Goal: Check status: Check status

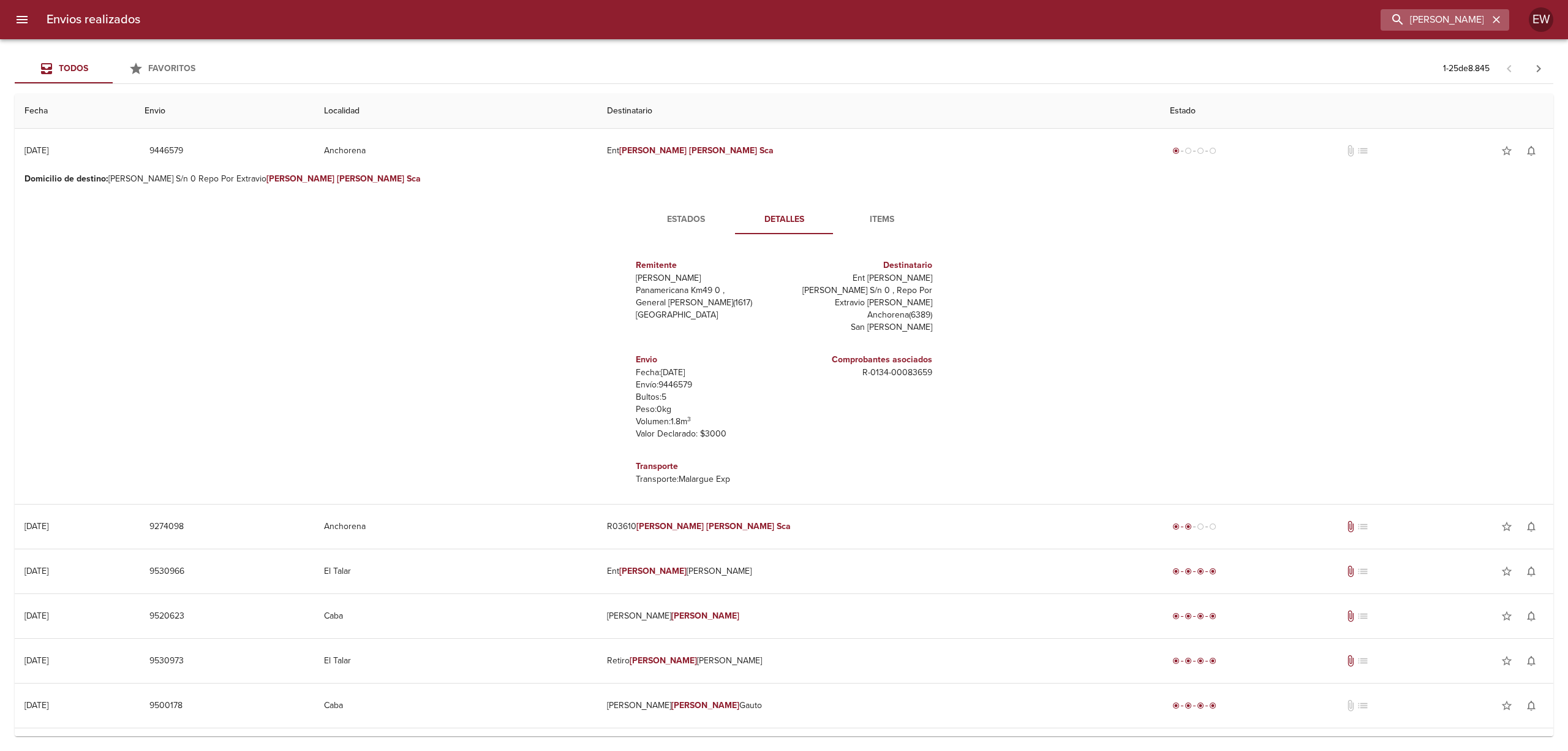
click at [1505, 15] on div "[PERSON_NAME]" at bounding box center [1445, 20] width 129 height 22
click at [1498, 16] on icon "button" at bounding box center [1496, 19] width 12 height 12
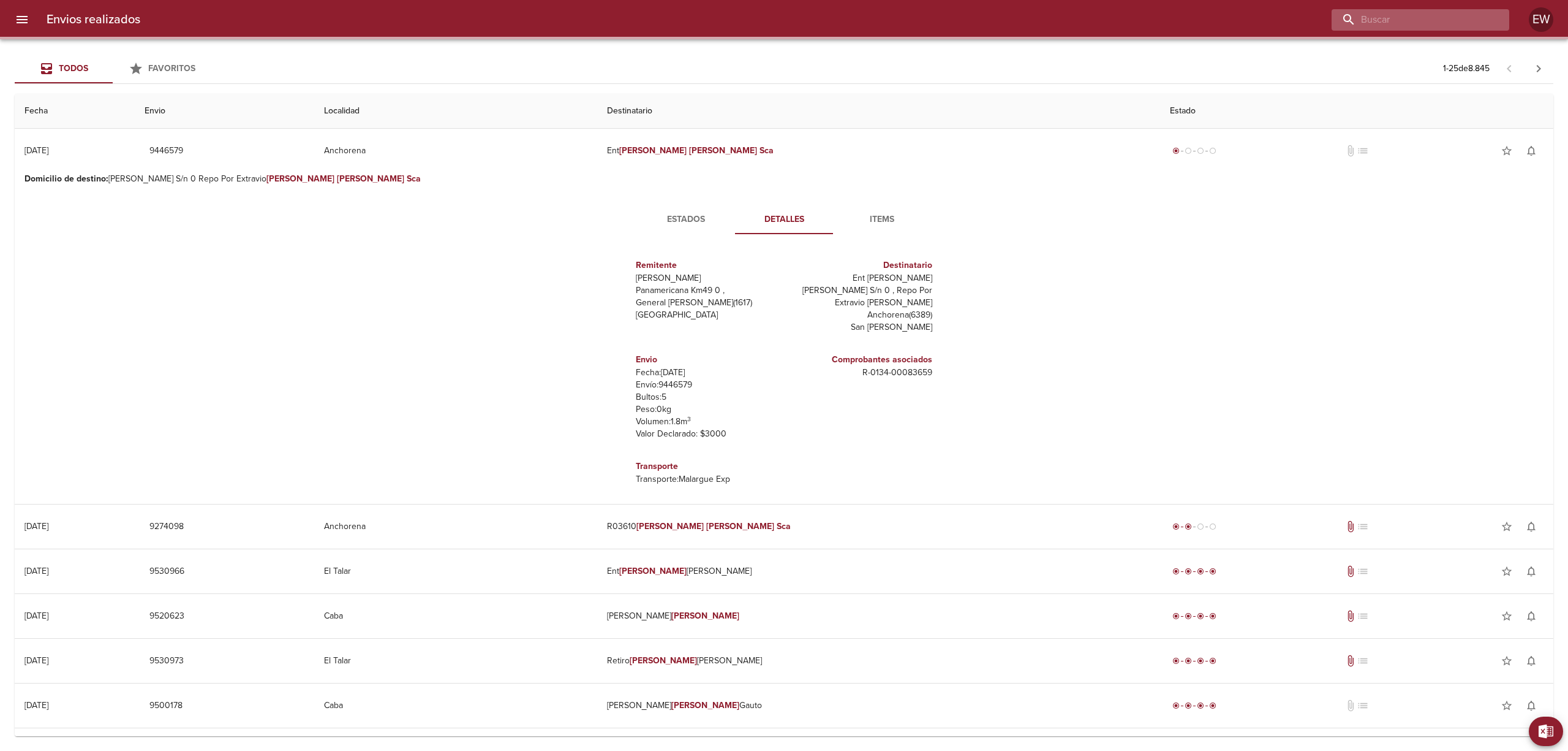
click at [1466, 17] on input "buscar" at bounding box center [1410, 20] width 157 height 22
paste input "9515786"
type input "9515786"
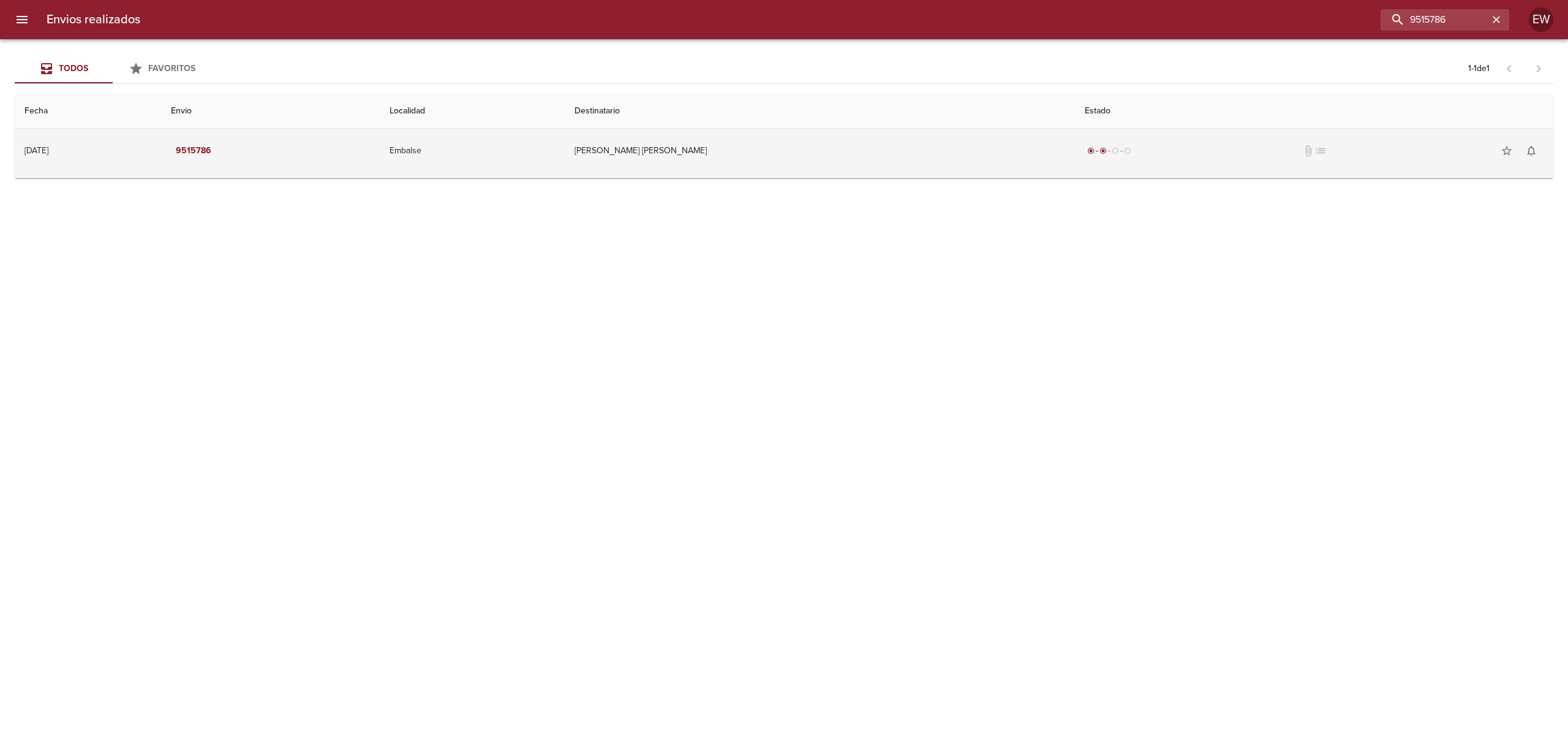
click at [750, 157] on td "[PERSON_NAME] [PERSON_NAME]" at bounding box center [820, 151] width 510 height 44
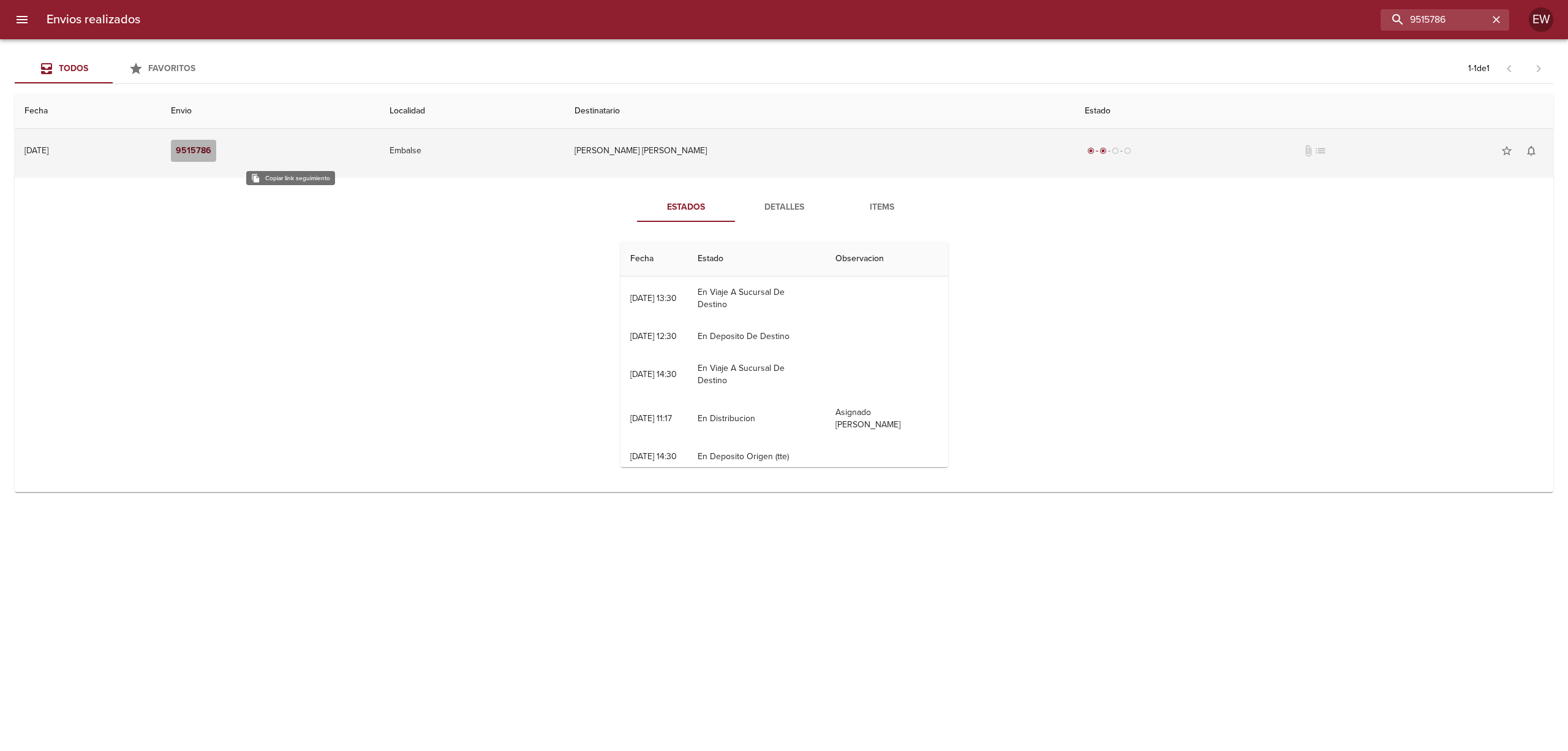
click at [211, 150] on em "9515786" at bounding box center [194, 151] width 36 height 15
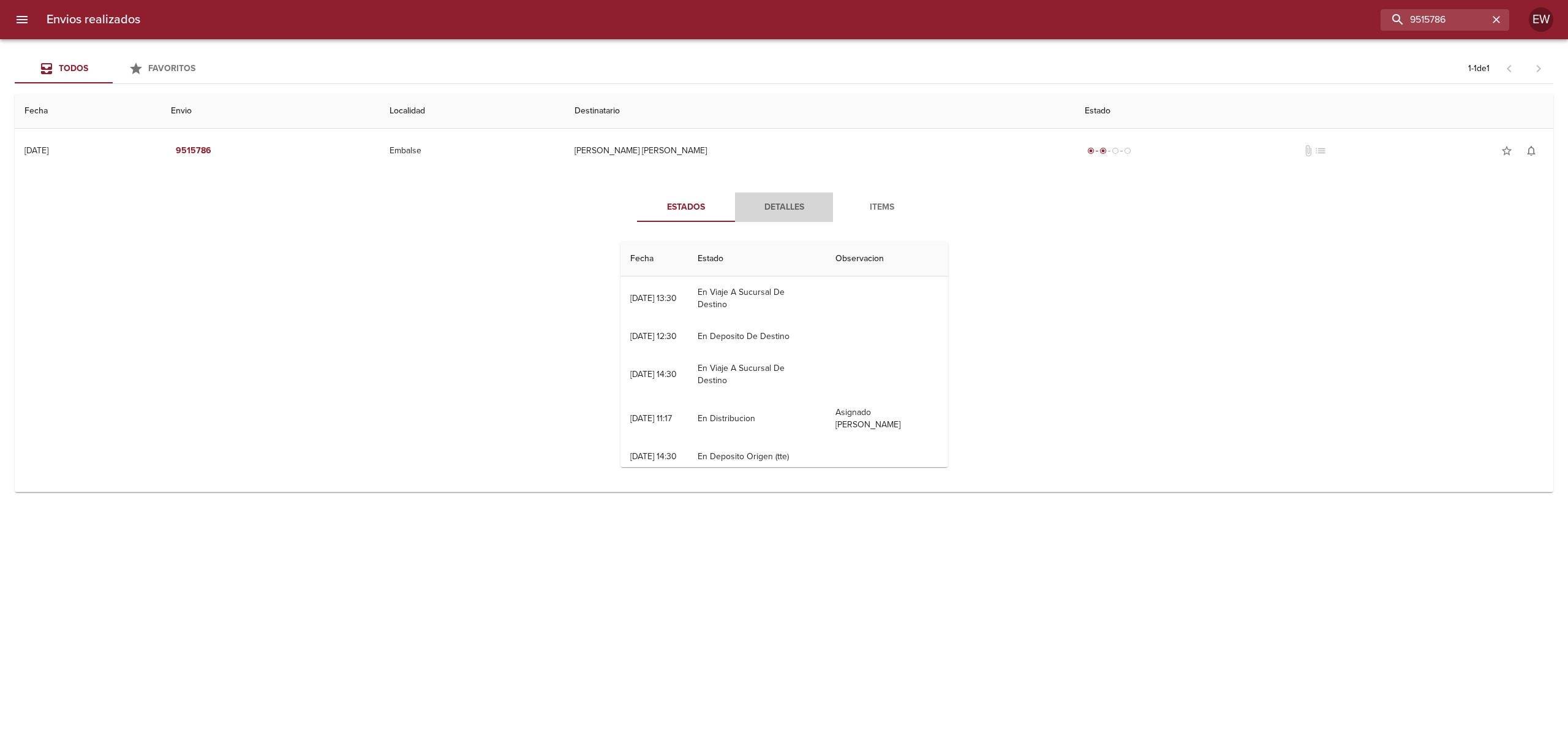
click at [775, 204] on span "Detalles" at bounding box center [784, 208] width 83 height 15
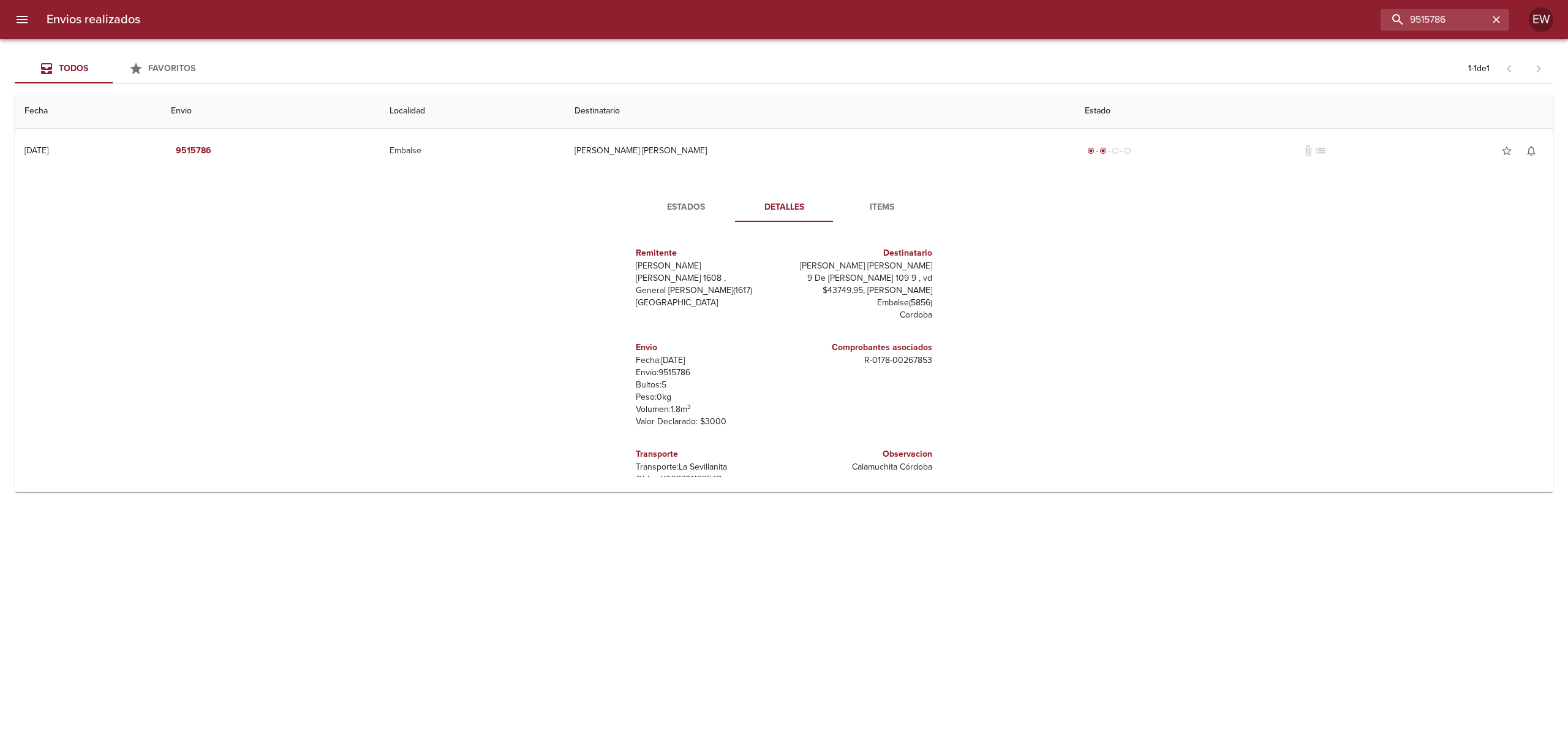
scroll to position [18, 0]
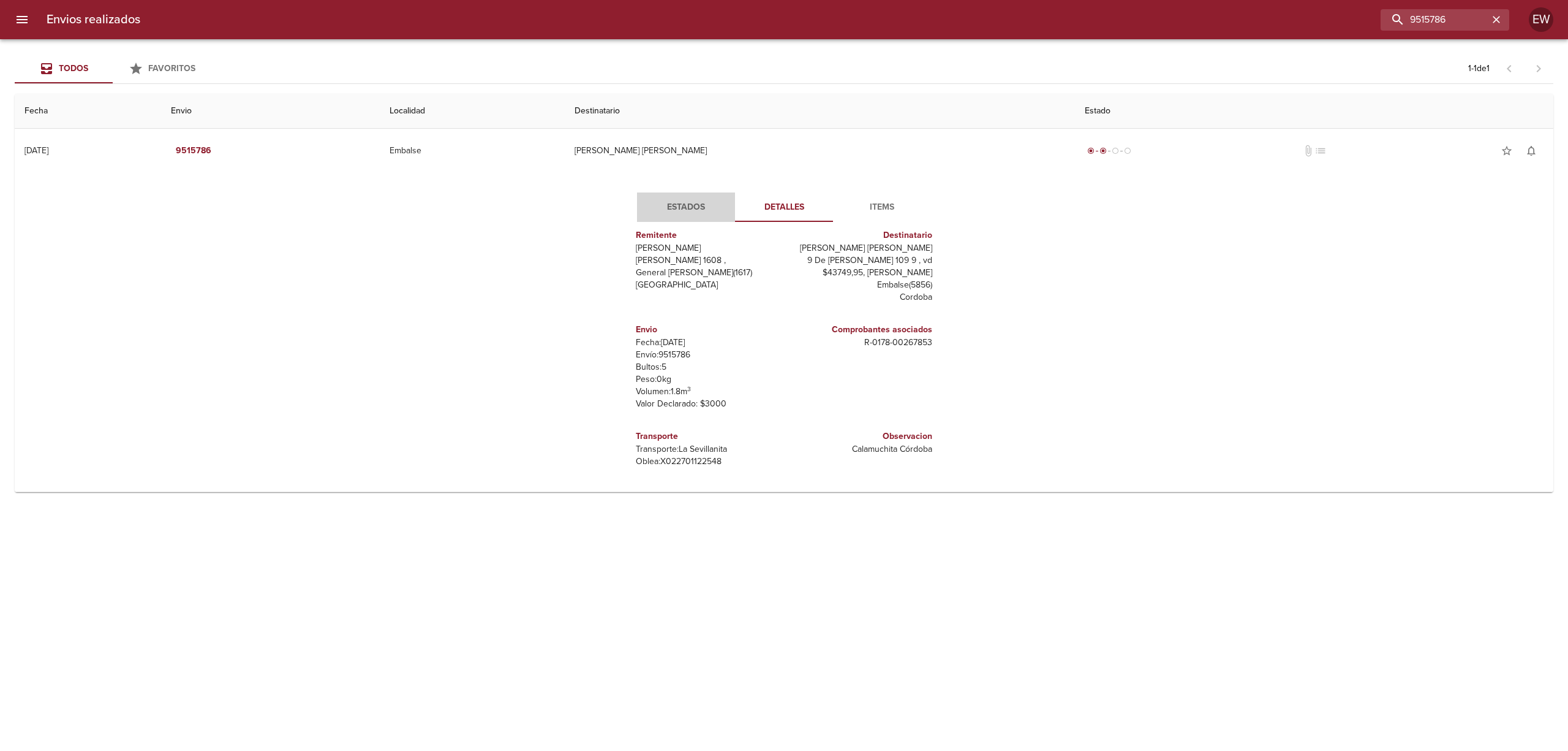
click at [673, 201] on span "Estados" at bounding box center [686, 208] width 83 height 15
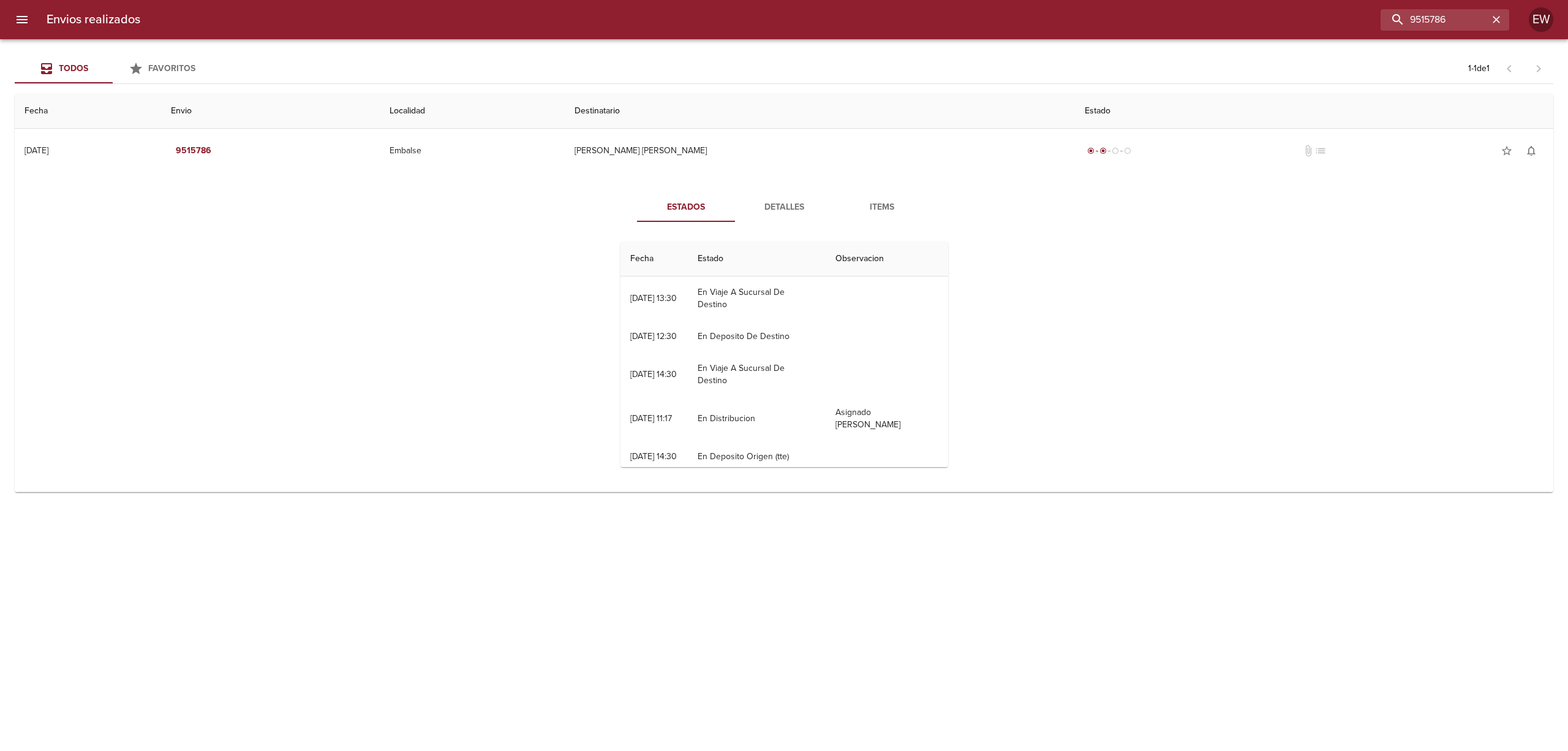
click at [784, 204] on span "Detalles" at bounding box center [784, 208] width 83 height 15
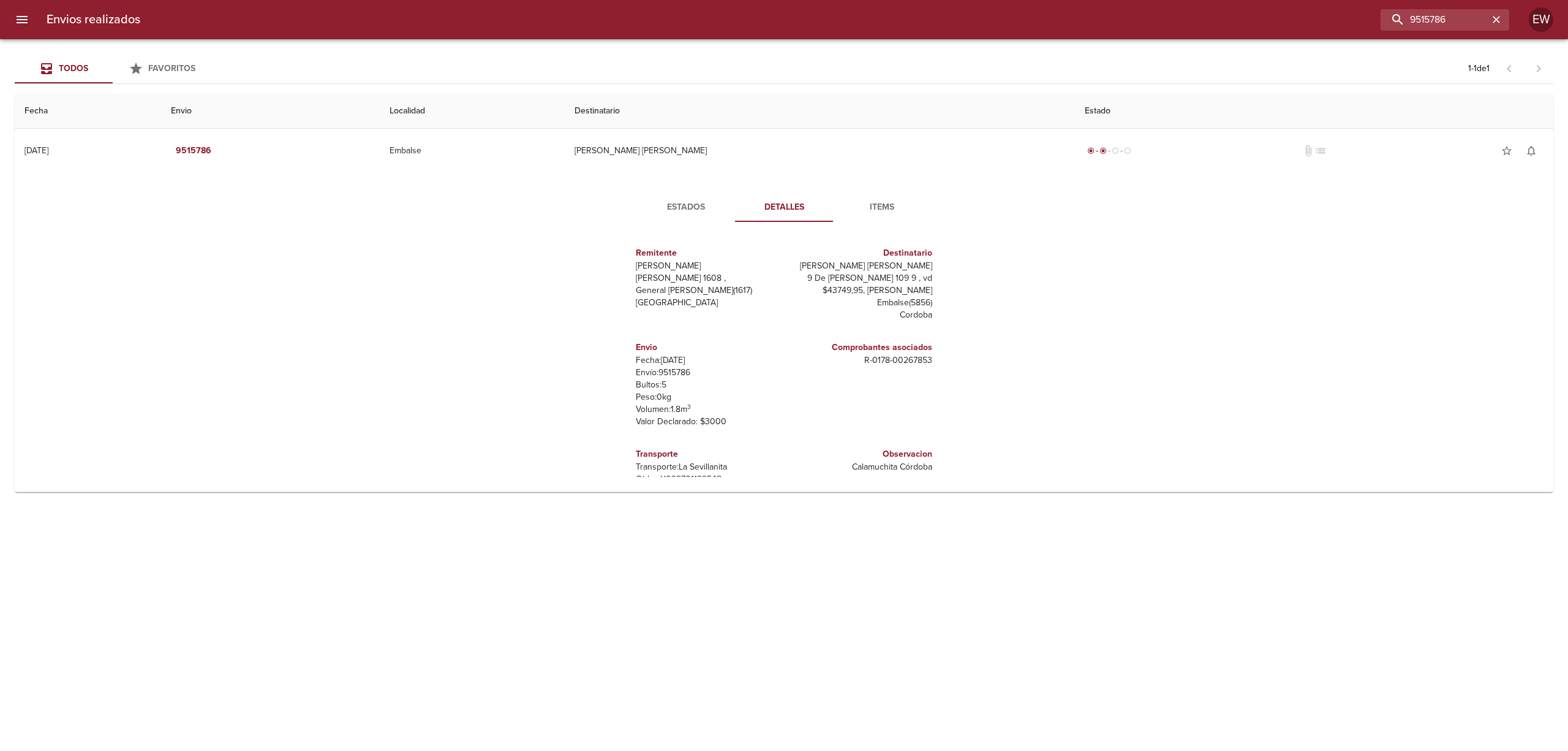
click at [677, 206] on span "Estados" at bounding box center [686, 208] width 83 height 15
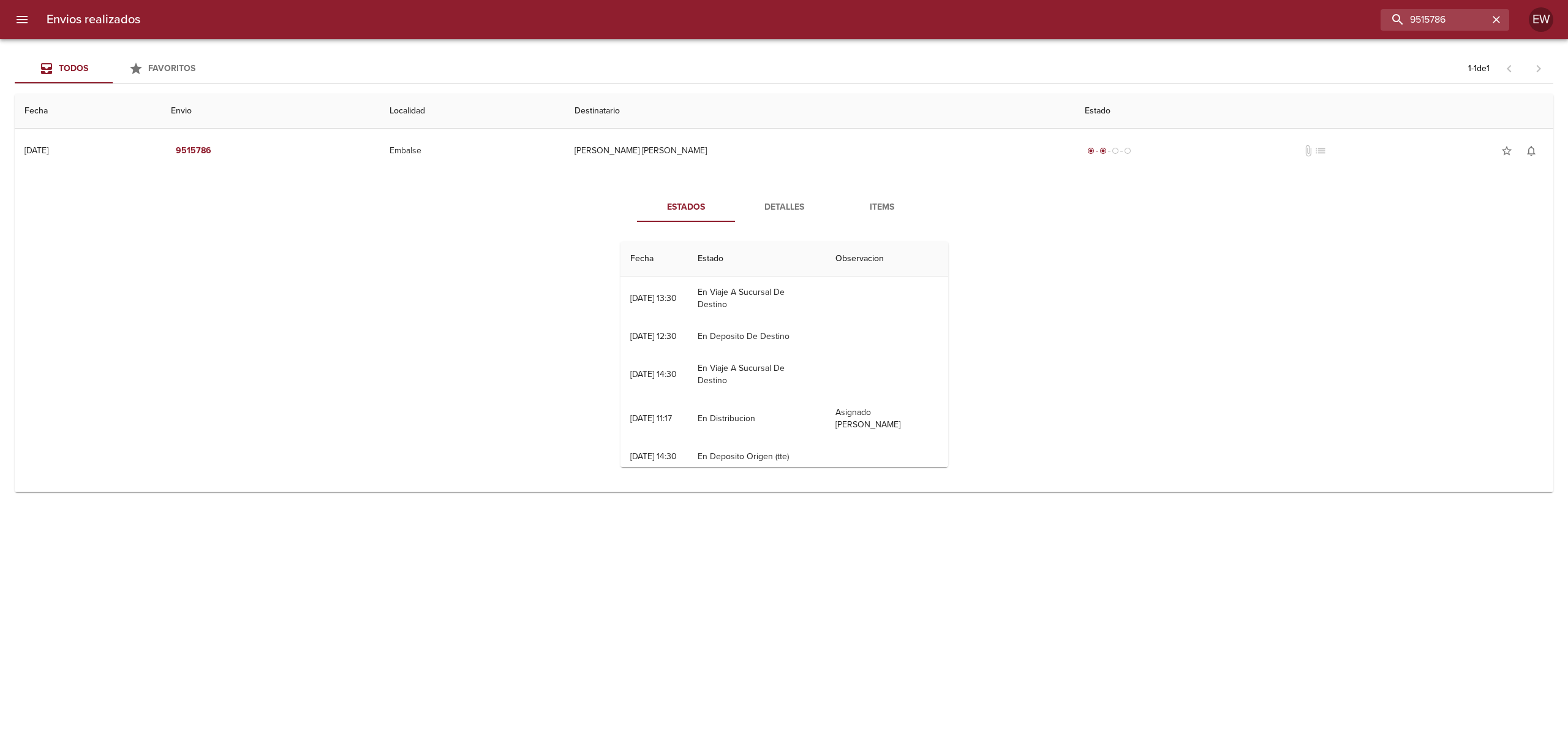
click at [787, 206] on span "Detalles" at bounding box center [784, 208] width 83 height 15
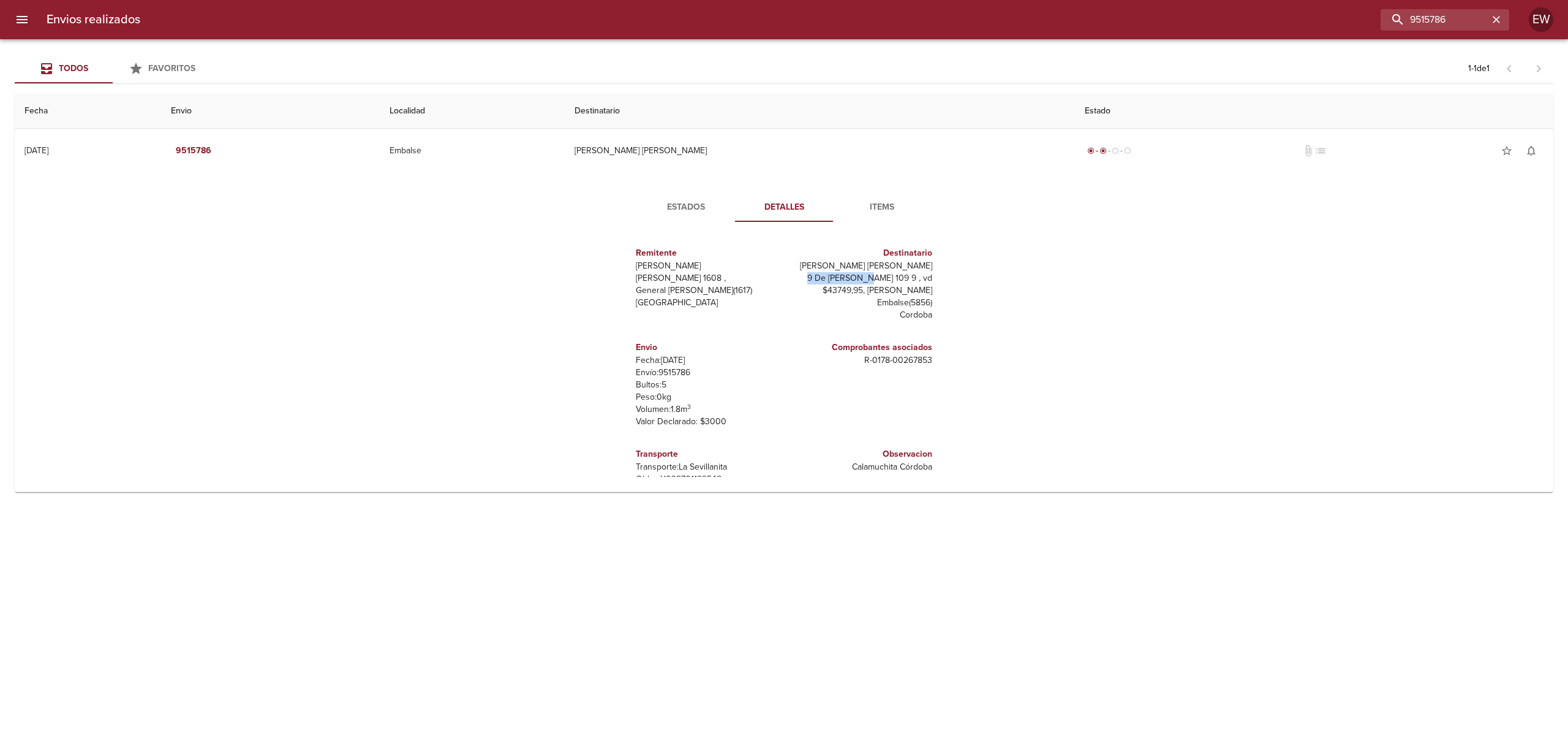
drag, startPoint x: 805, startPoint y: 279, endPoint x: 856, endPoint y: 280, distance: 51.0
click at [856, 280] on p "9 De [PERSON_NAME] 109 9 , vd $43749,95, [PERSON_NAME]" at bounding box center [860, 284] width 143 height 25
copy p "9 De [PERSON_NAME] 109"
click at [829, 282] on p "9 De [PERSON_NAME] 109 9 , vd $43749,95, [PERSON_NAME]" at bounding box center [860, 284] width 143 height 25
drag, startPoint x: 806, startPoint y: 277, endPoint x: 928, endPoint y: 311, distance: 126.6
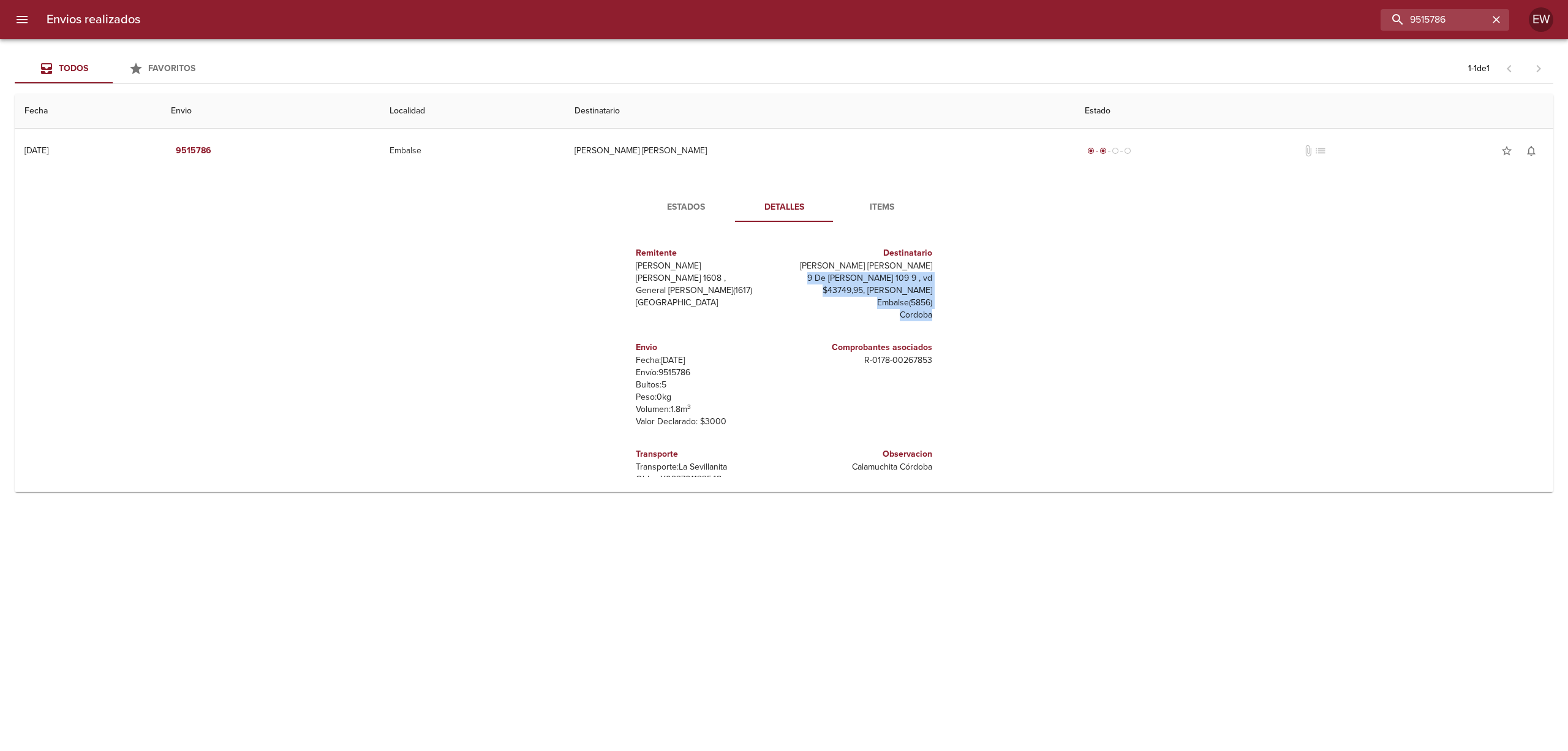
click at [928, 311] on div "Destinatario [PERSON_NAME] [PERSON_NAME] 9 De [PERSON_NAME] 109 9 , vd $43749,9…" at bounding box center [860, 284] width 153 height 95
copy div "9 De [PERSON_NAME] 109 9 , vd $43749,95, [PERSON_NAME] Embalse ( 5856 ) [GEOGRA…"
click at [875, 276] on p "9 De [PERSON_NAME] 109 9 , vd $43749,95, [PERSON_NAME]" at bounding box center [860, 284] width 143 height 25
drag, startPoint x: 860, startPoint y: 265, endPoint x: 934, endPoint y: 265, distance: 74.0
click at [934, 265] on div "Remitente Wamaro Tortuguitas [PERSON_NAME] 1608 , General [PERSON_NAME] ( 1617 …" at bounding box center [784, 354] width 338 height 245
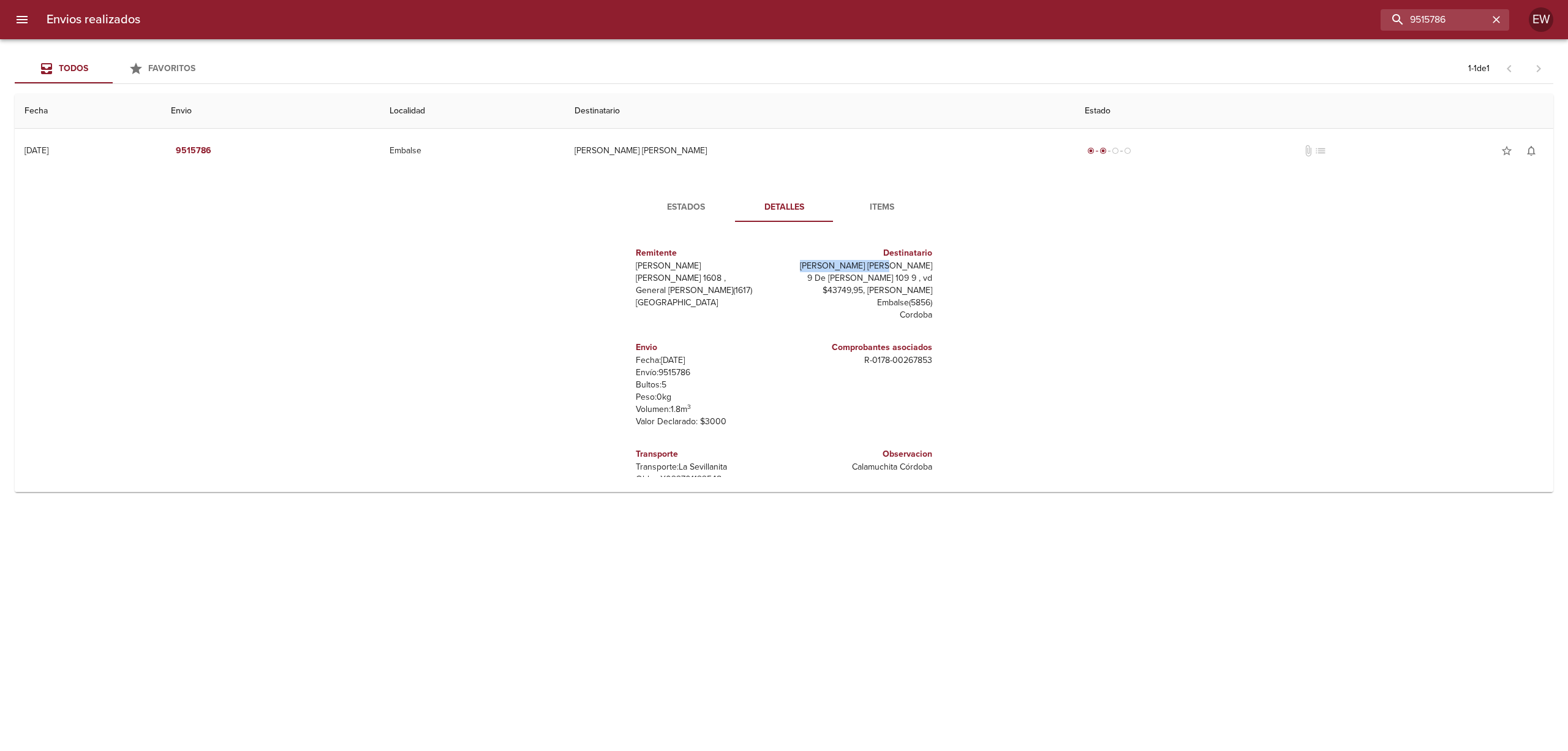
copy p "[PERSON_NAME] [PERSON_NAME]"
drag, startPoint x: 928, startPoint y: 359, endPoint x: 859, endPoint y: 358, distance: 69.0
click at [859, 358] on div "Comprobantes asociados R - 0178 - 00267853" at bounding box center [860, 384] width 153 height 107
copy p "R - 0178 - 00267853"
drag, startPoint x: 859, startPoint y: 265, endPoint x: 914, endPoint y: 281, distance: 57.3
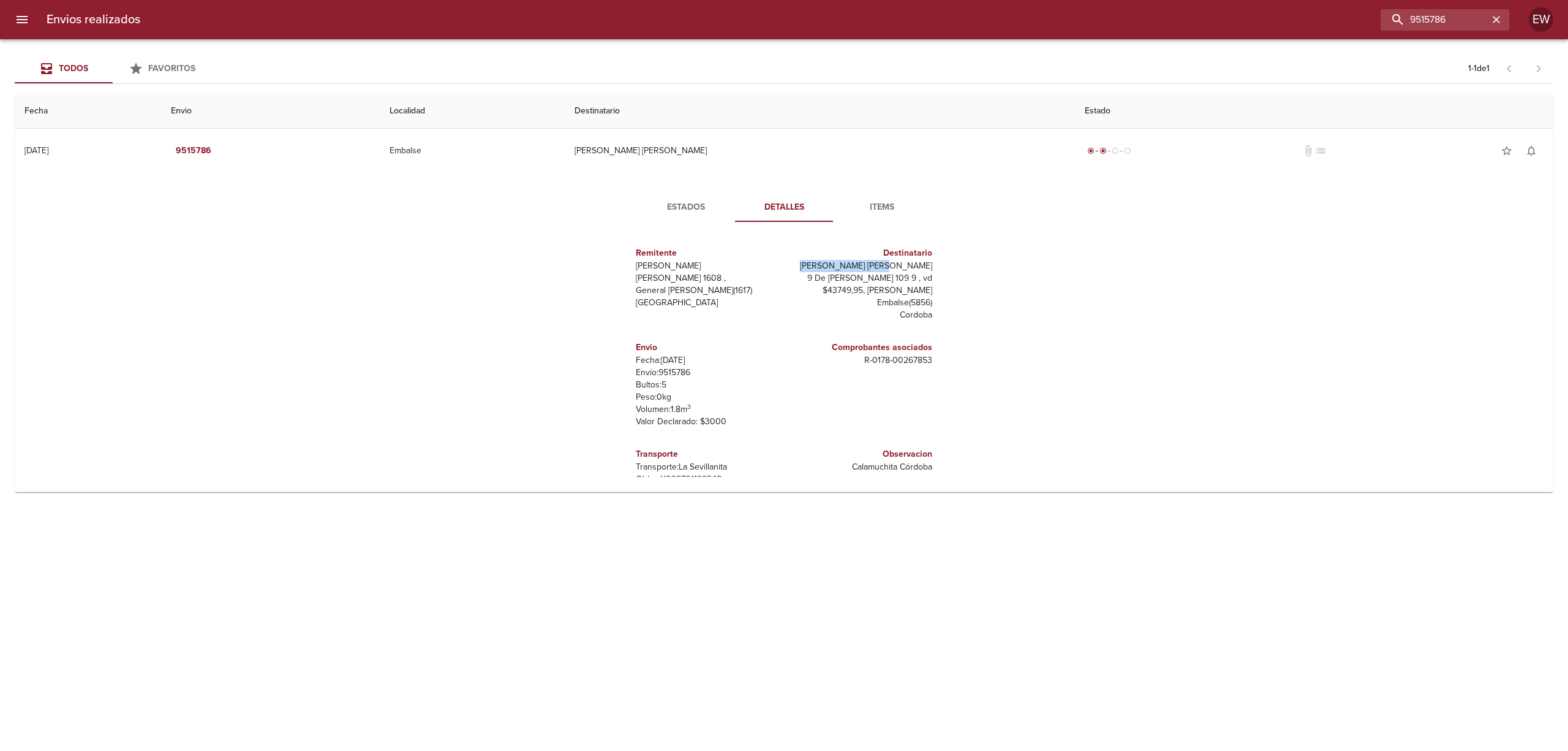
click at [931, 268] on div "Remitente Wamaro Tortuguitas [PERSON_NAME] 1608 , General [PERSON_NAME] ( 1617 …" at bounding box center [784, 354] width 338 height 245
copy p "[PERSON_NAME] [PERSON_NAME]"
drag, startPoint x: 695, startPoint y: 374, endPoint x: 656, endPoint y: 371, distance: 39.1
click at [656, 371] on p "Envío: 9515786" at bounding box center [708, 372] width 143 height 12
copy p "9515786"
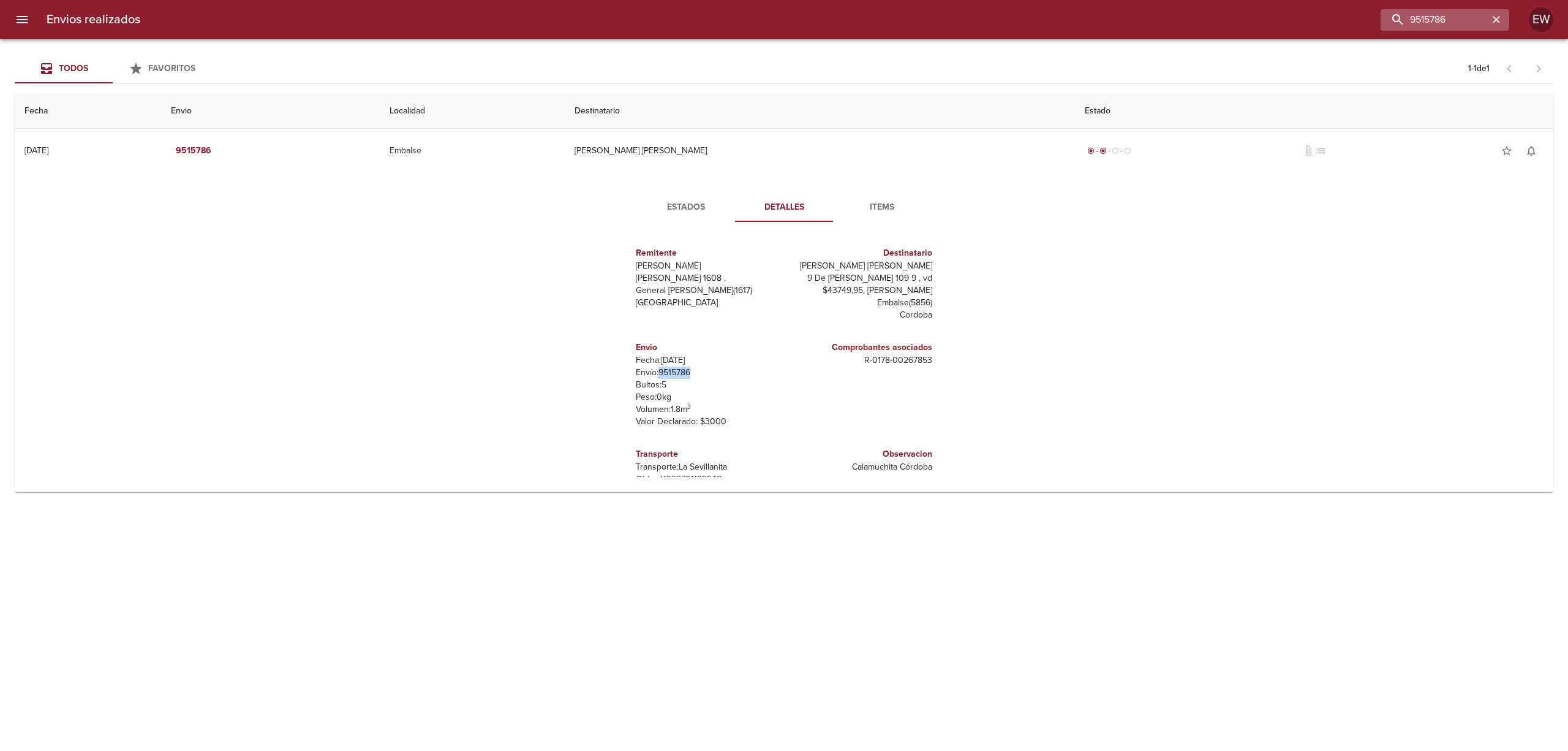
click at [1494, 20] on icon "button" at bounding box center [1496, 19] width 12 height 12
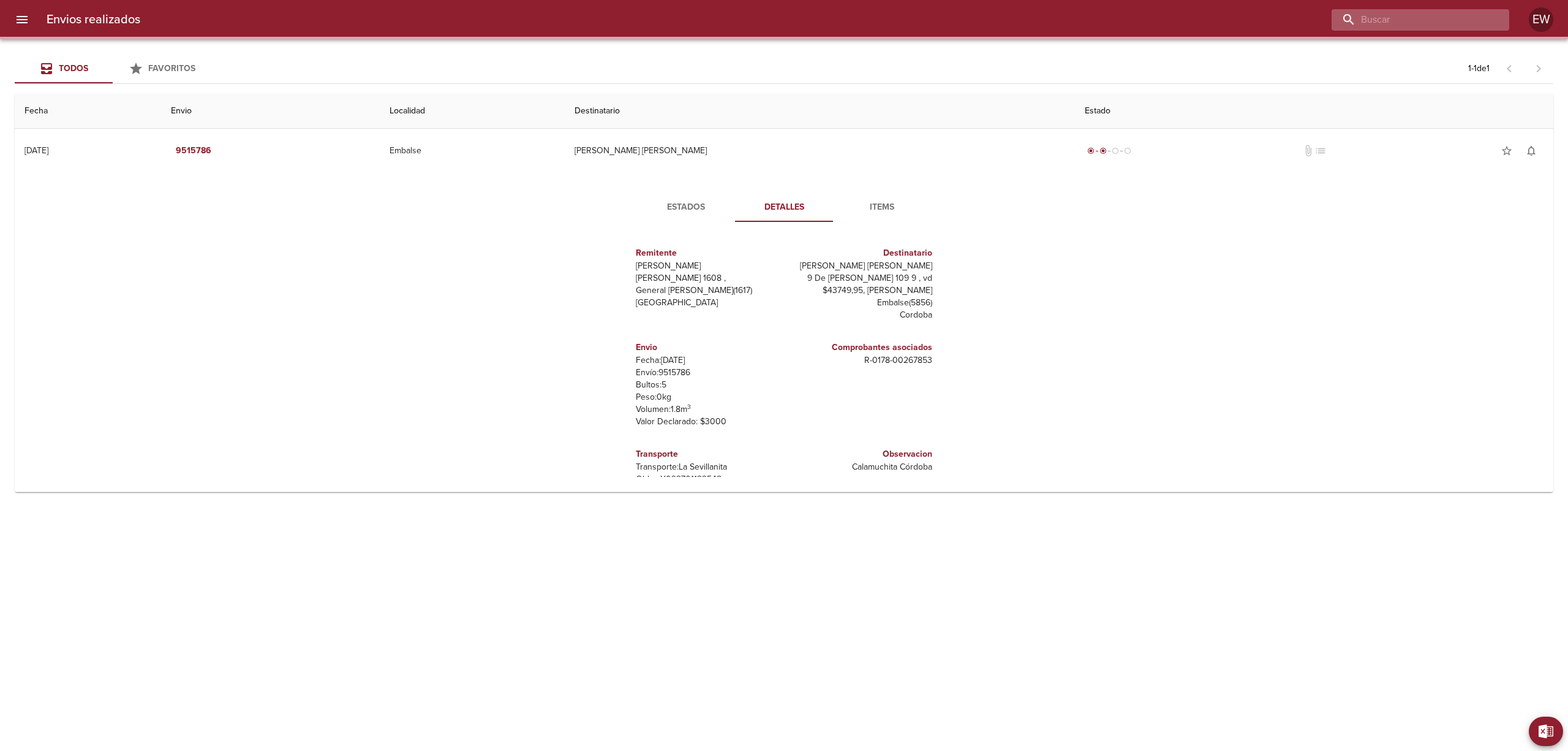
click at [1457, 18] on input "buscar" at bounding box center [1410, 20] width 157 height 22
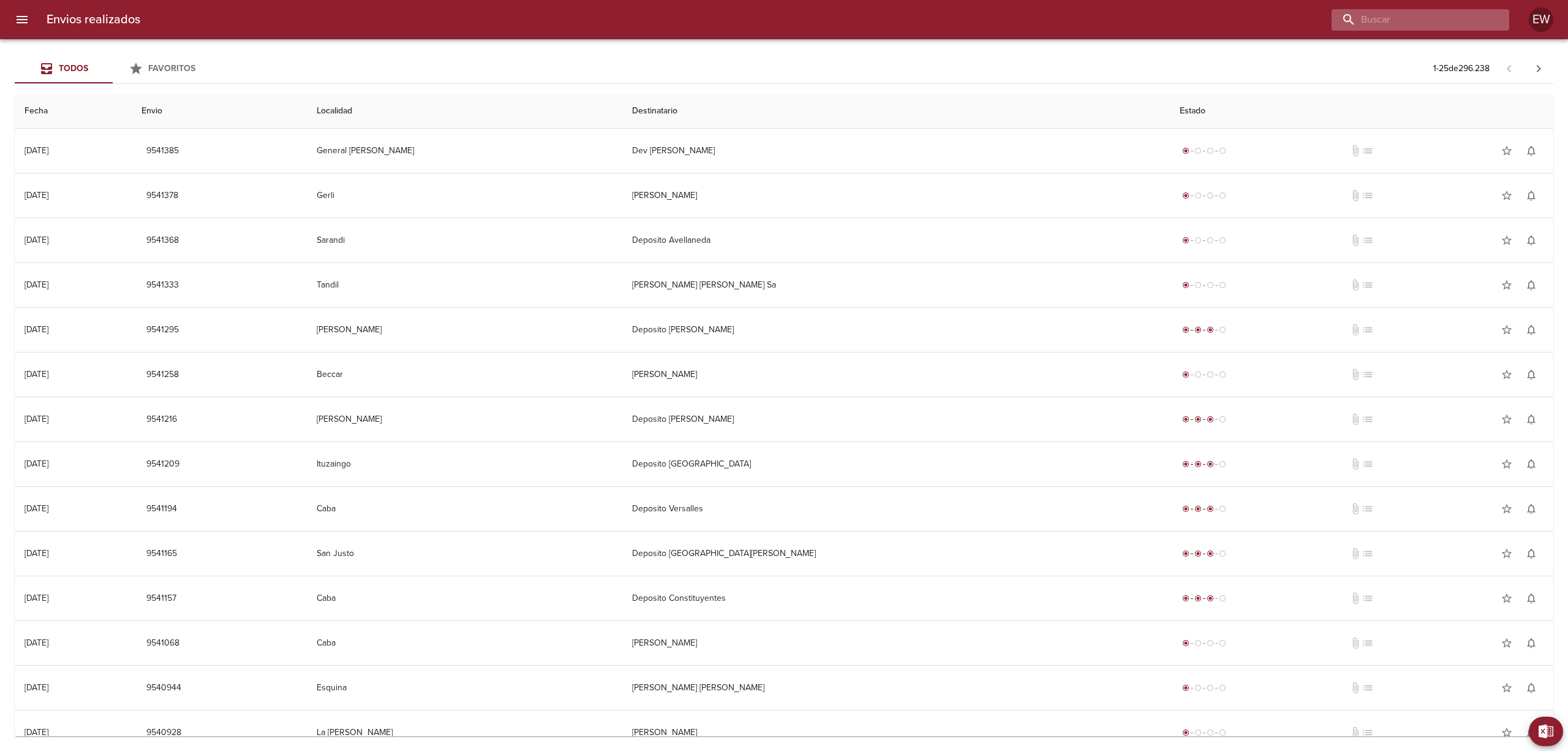
paste input "[PERSON_NAME]"
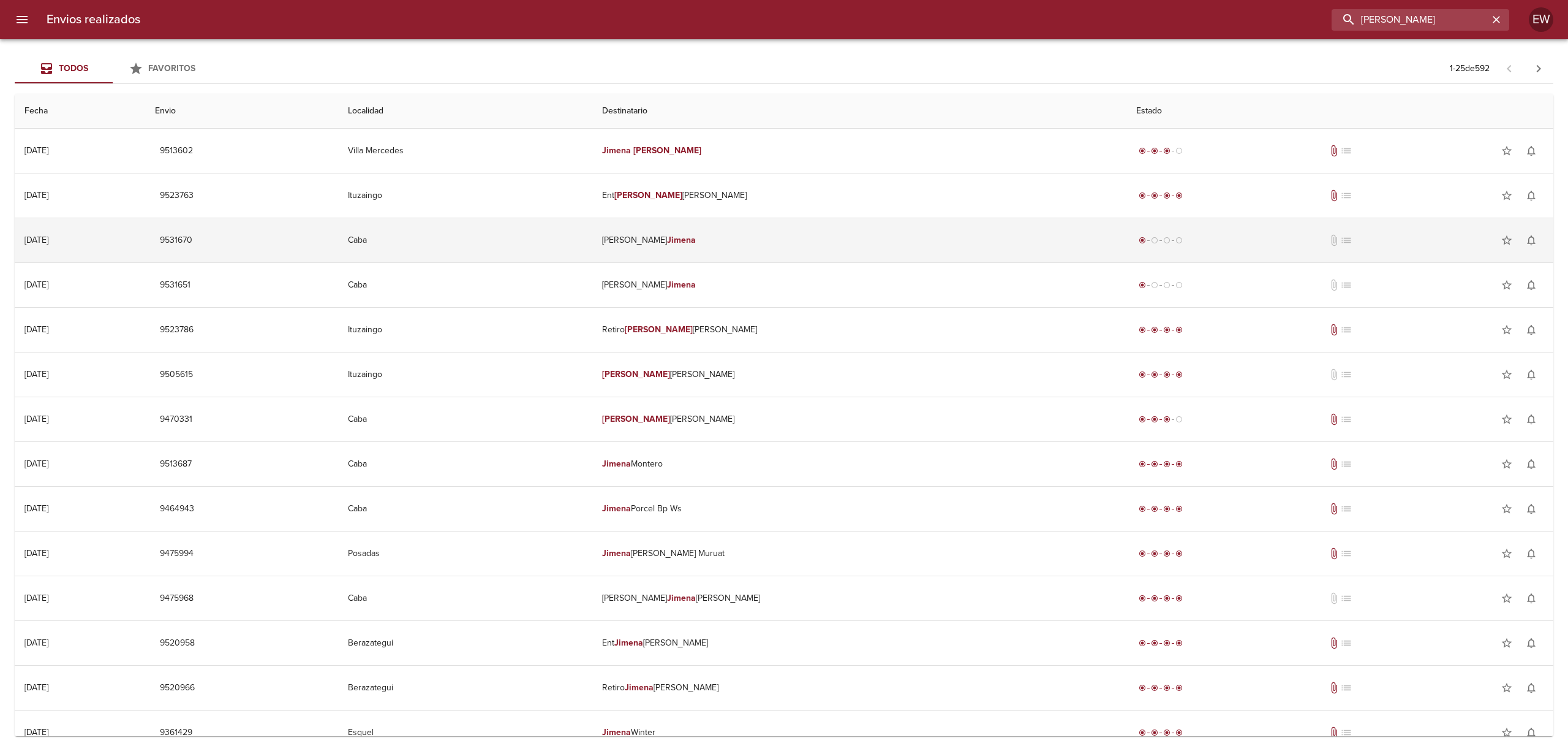
type input "[PERSON_NAME]"
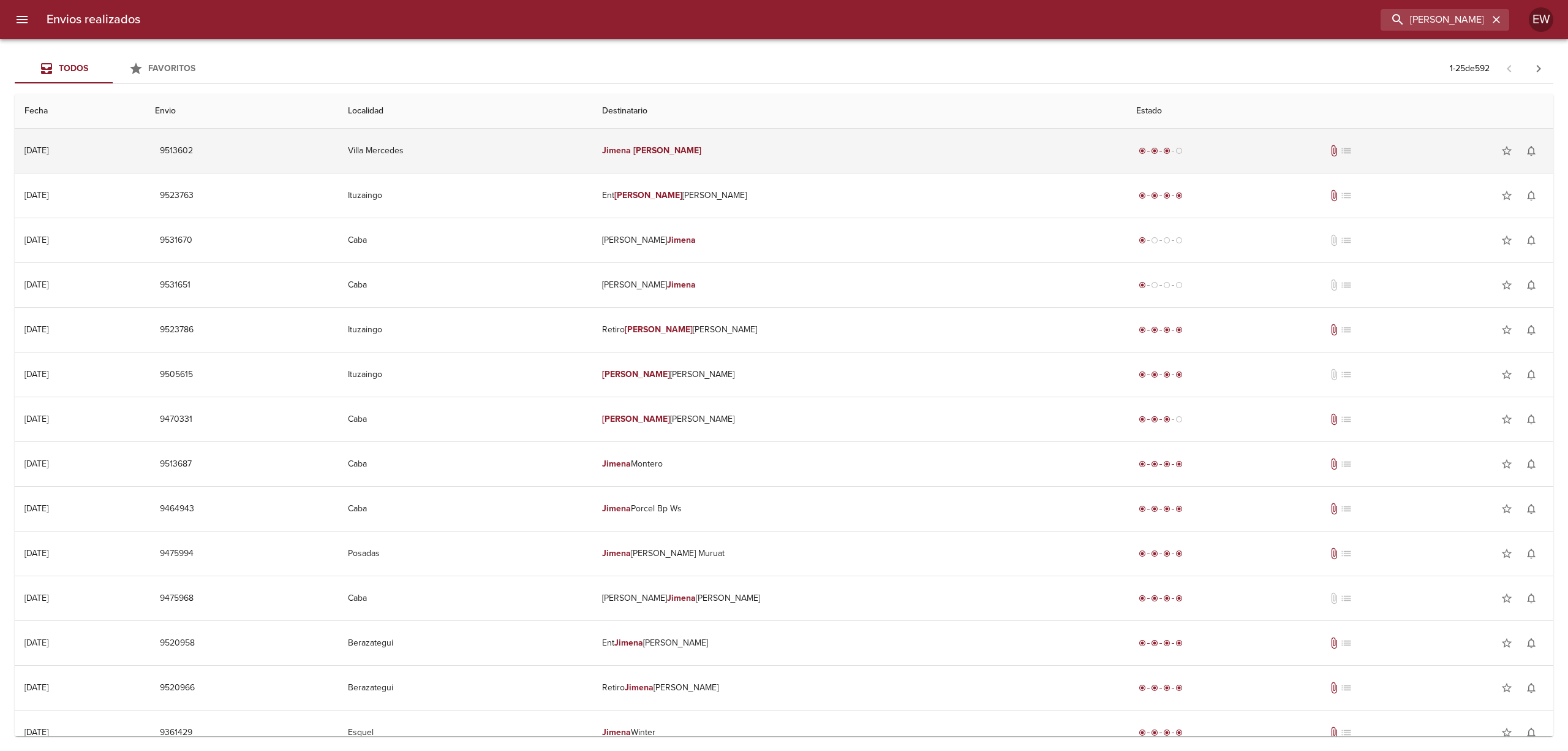
click at [701, 156] on em "[PERSON_NAME]" at bounding box center [667, 150] width 68 height 10
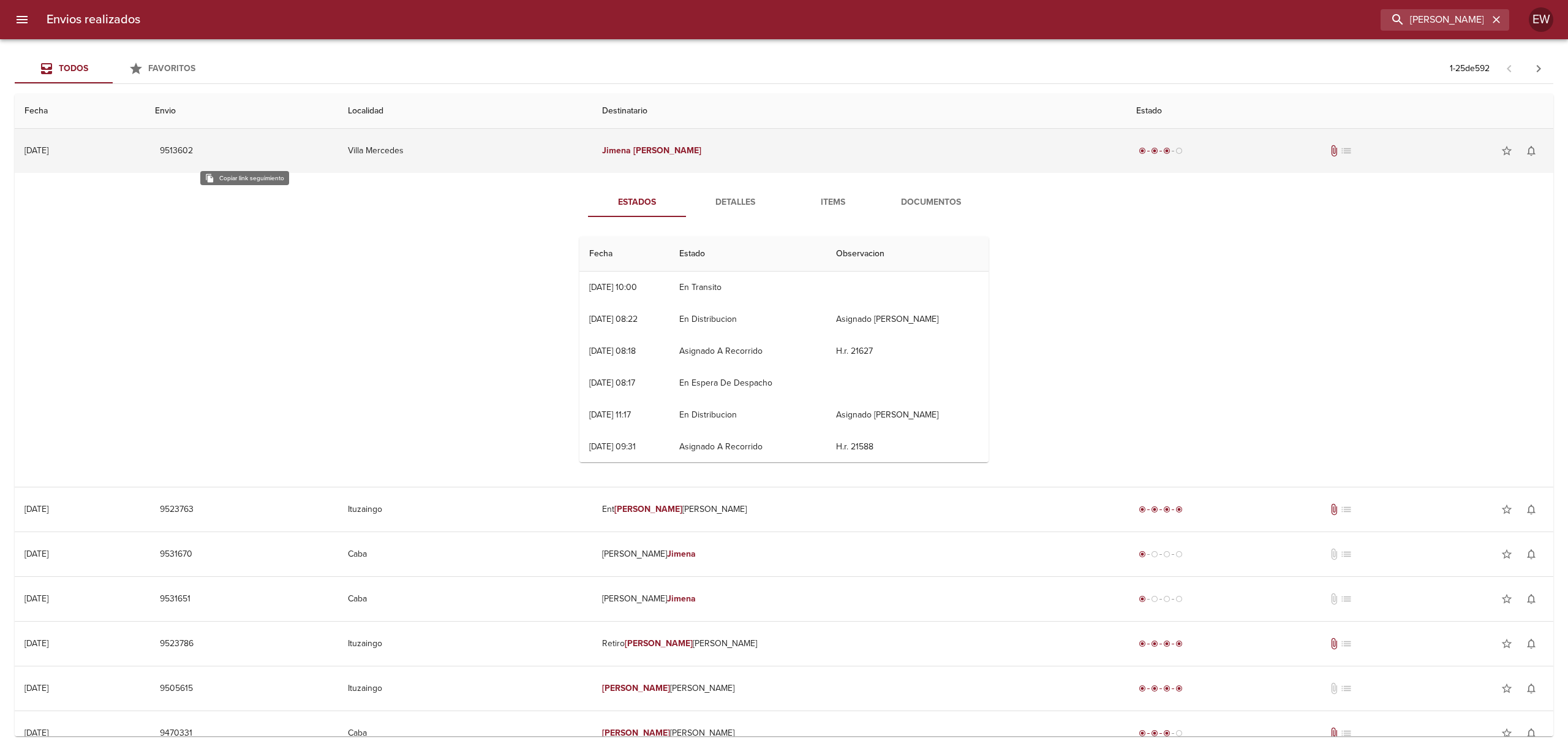
click at [193, 150] on span "9513602" at bounding box center [176, 151] width 33 height 15
